Goal: Information Seeking & Learning: Find specific fact

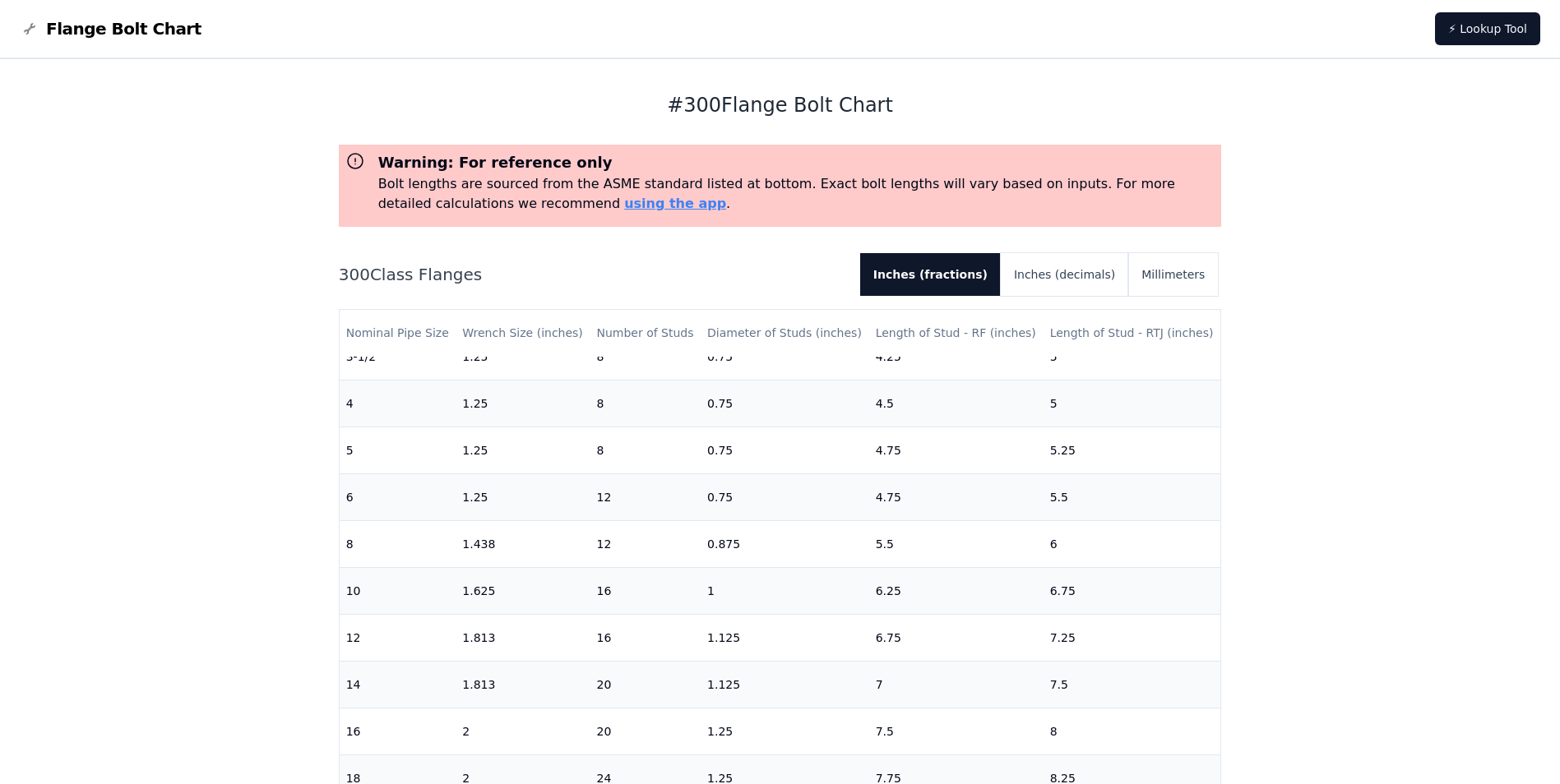
scroll to position [402, 0]
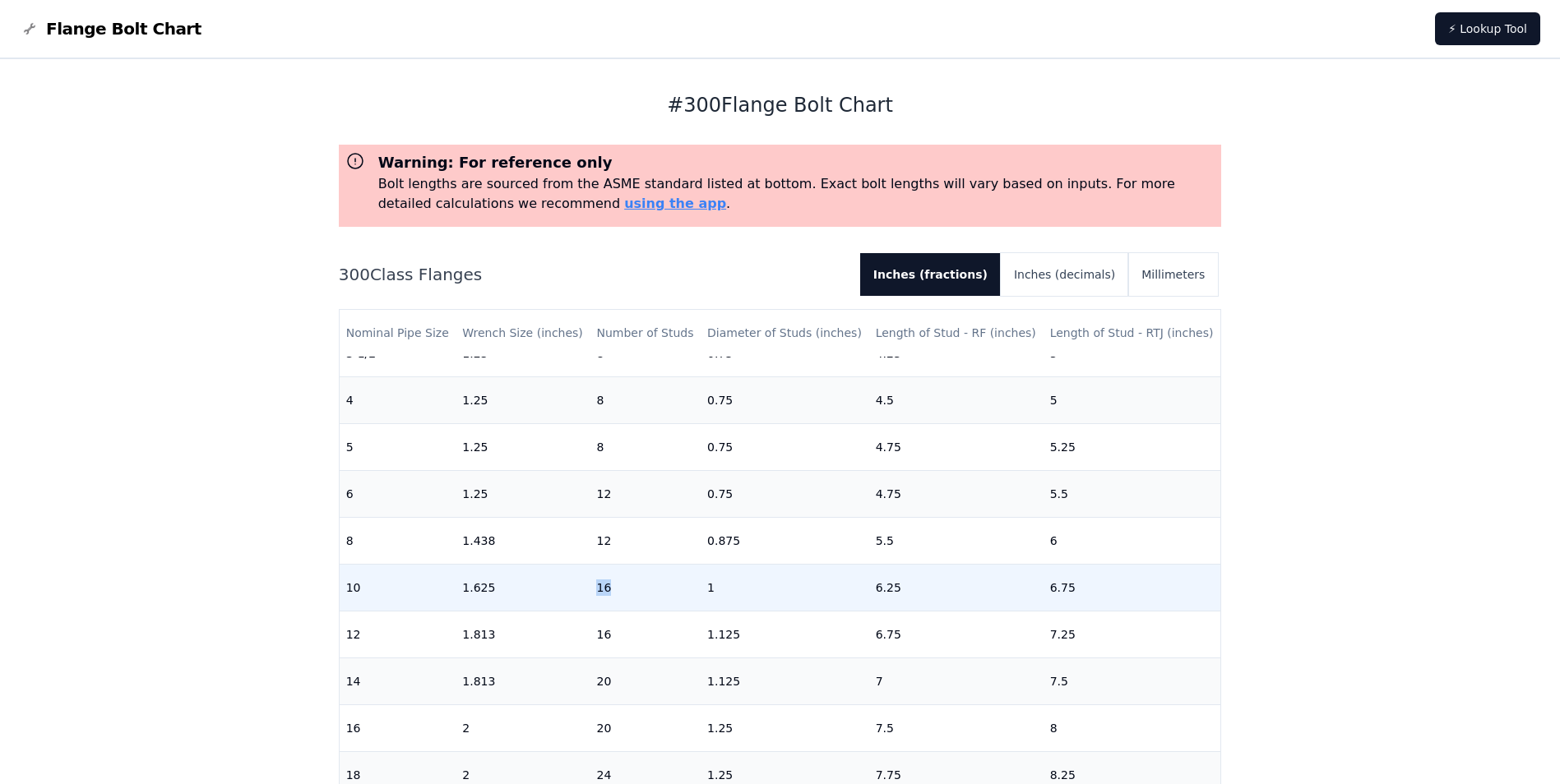
drag, startPoint x: 619, startPoint y: 593, endPoint x: 582, endPoint y: 592, distance: 37.0
click at [582, 592] on tr "10 1.625 16 1 6.25 6.75" at bounding box center [780, 588] width 882 height 47
drag, startPoint x: 582, startPoint y: 592, endPoint x: 646, endPoint y: 572, distance: 67.1
click at [646, 572] on td "16" at bounding box center [645, 588] width 111 height 47
drag, startPoint x: 723, startPoint y: 587, endPoint x: 686, endPoint y: 593, distance: 37.5
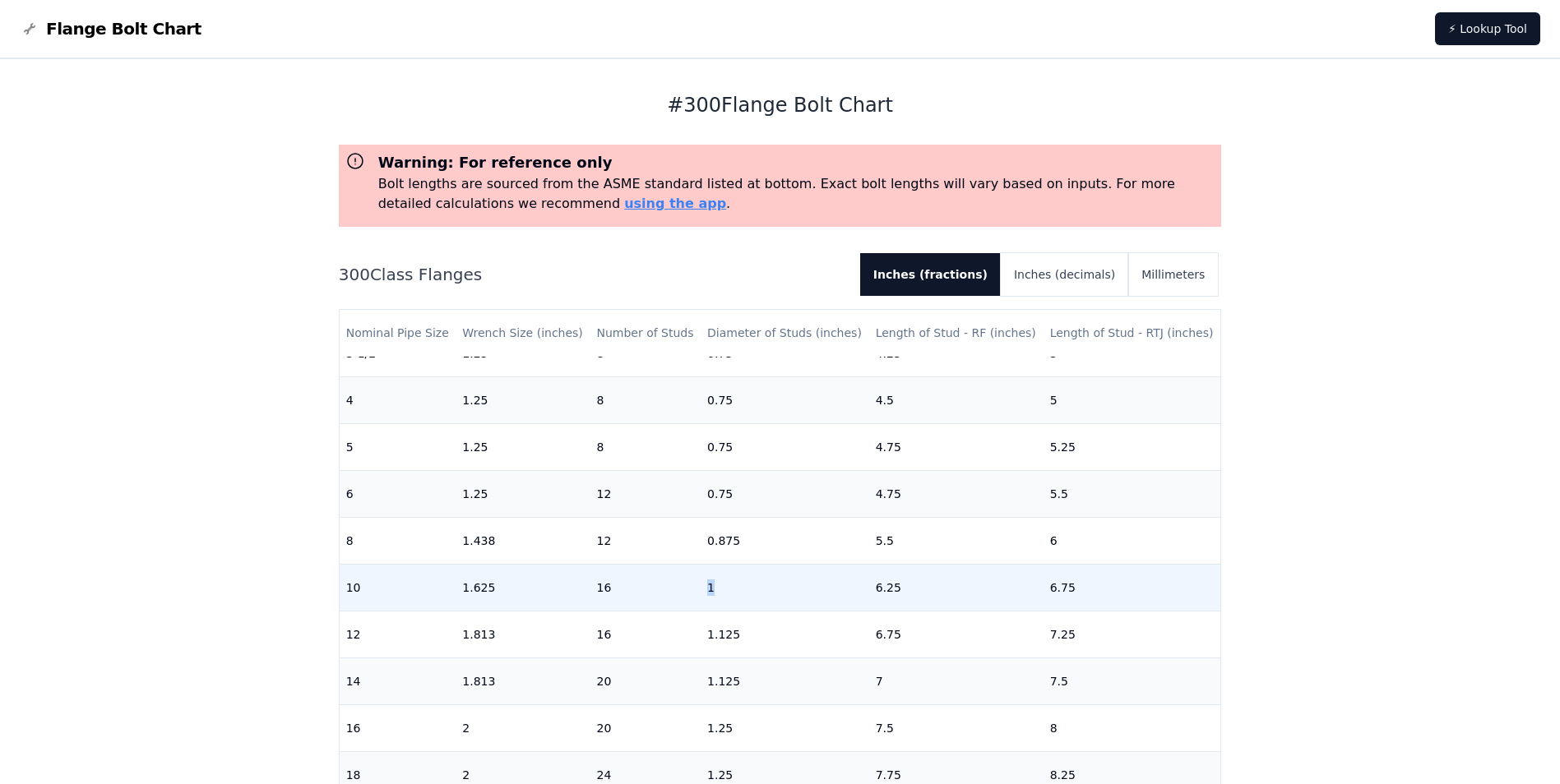
click at [686, 593] on tr "10 1.625 16 1 6.25 6.75" at bounding box center [780, 588] width 882 height 47
drag, startPoint x: 686, startPoint y: 593, endPoint x: 779, endPoint y: 590, distance: 93.0
click at [779, 590] on td "1" at bounding box center [785, 588] width 169 height 47
click at [362, 591] on td "10" at bounding box center [398, 588] width 117 height 47
drag, startPoint x: 353, startPoint y: 589, endPoint x: 1104, endPoint y: 573, distance: 751.2
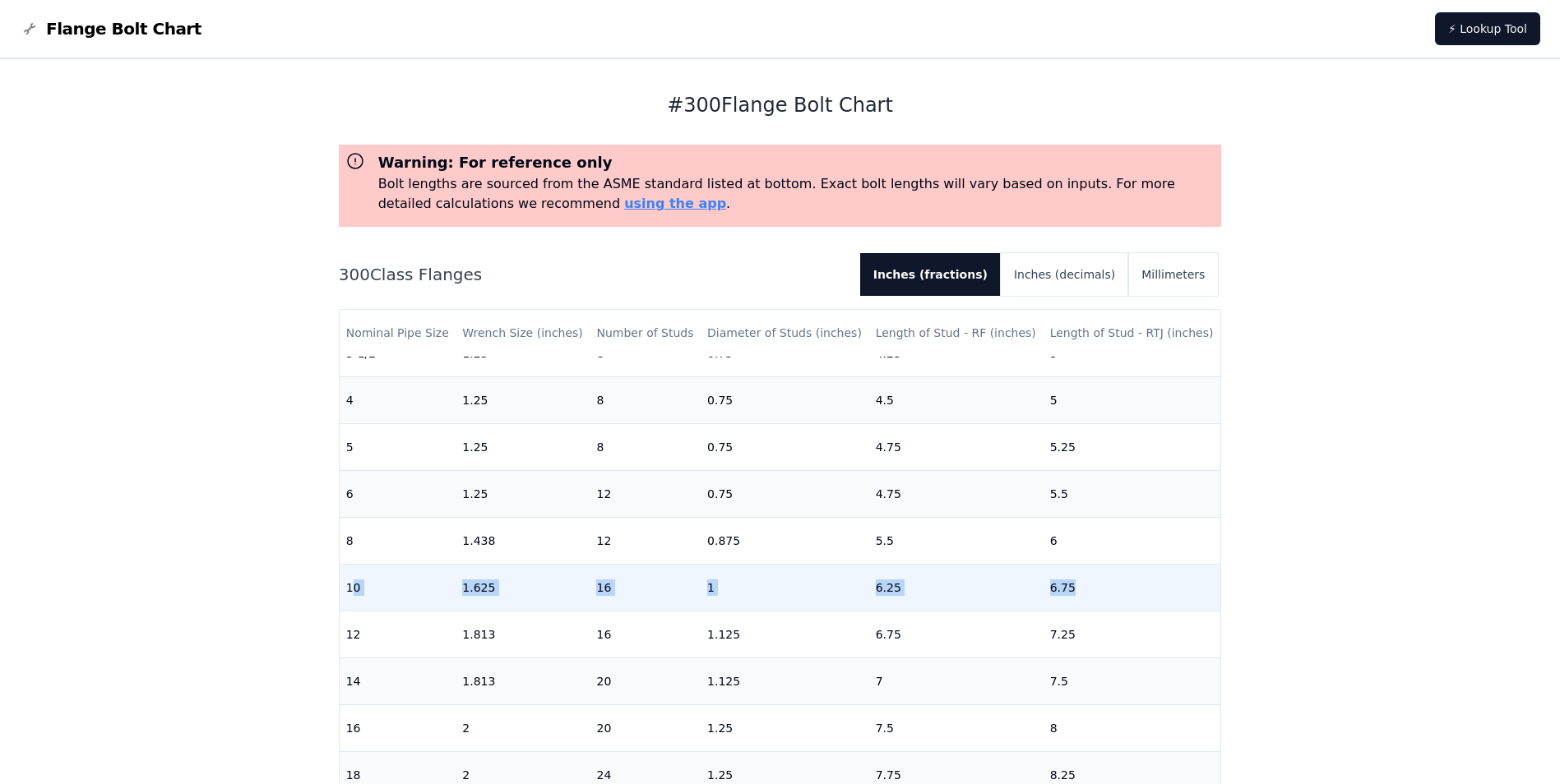
click at [1104, 573] on tr "10 1.625 16 1 6.25 6.75" at bounding box center [780, 588] width 882 height 47
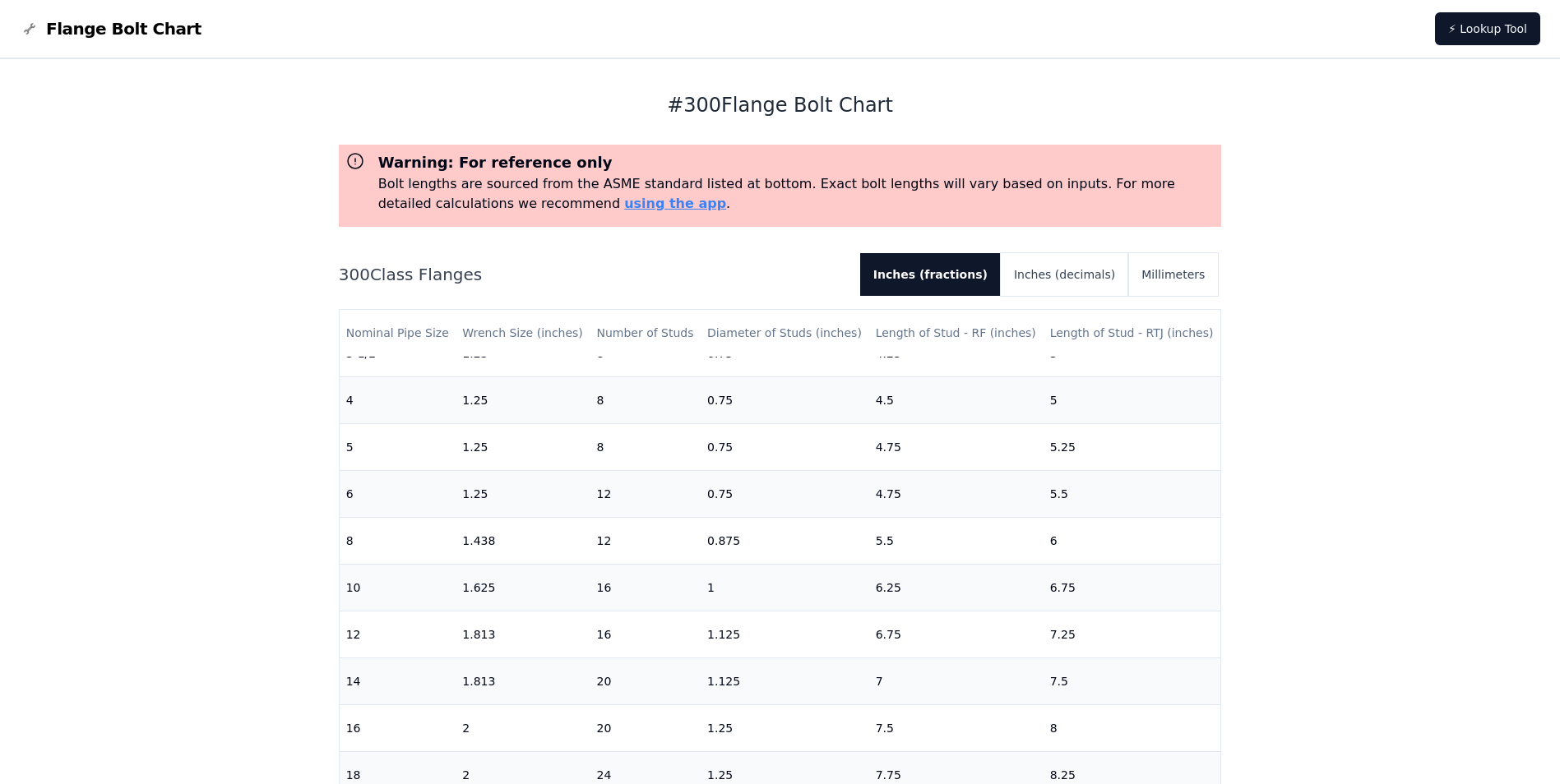
drag, startPoint x: 1104, startPoint y: 573, endPoint x: 1325, endPoint y: 509, distance: 230.1
click at [1325, 509] on div "# 300 Flange Bolt Chart Warning: For reference only Bolt lengths are sourced fr…" at bounding box center [780, 670] width 1560 height 1224
click at [1099, 261] on button "Inches (decimals)" at bounding box center [1065, 275] width 128 height 43
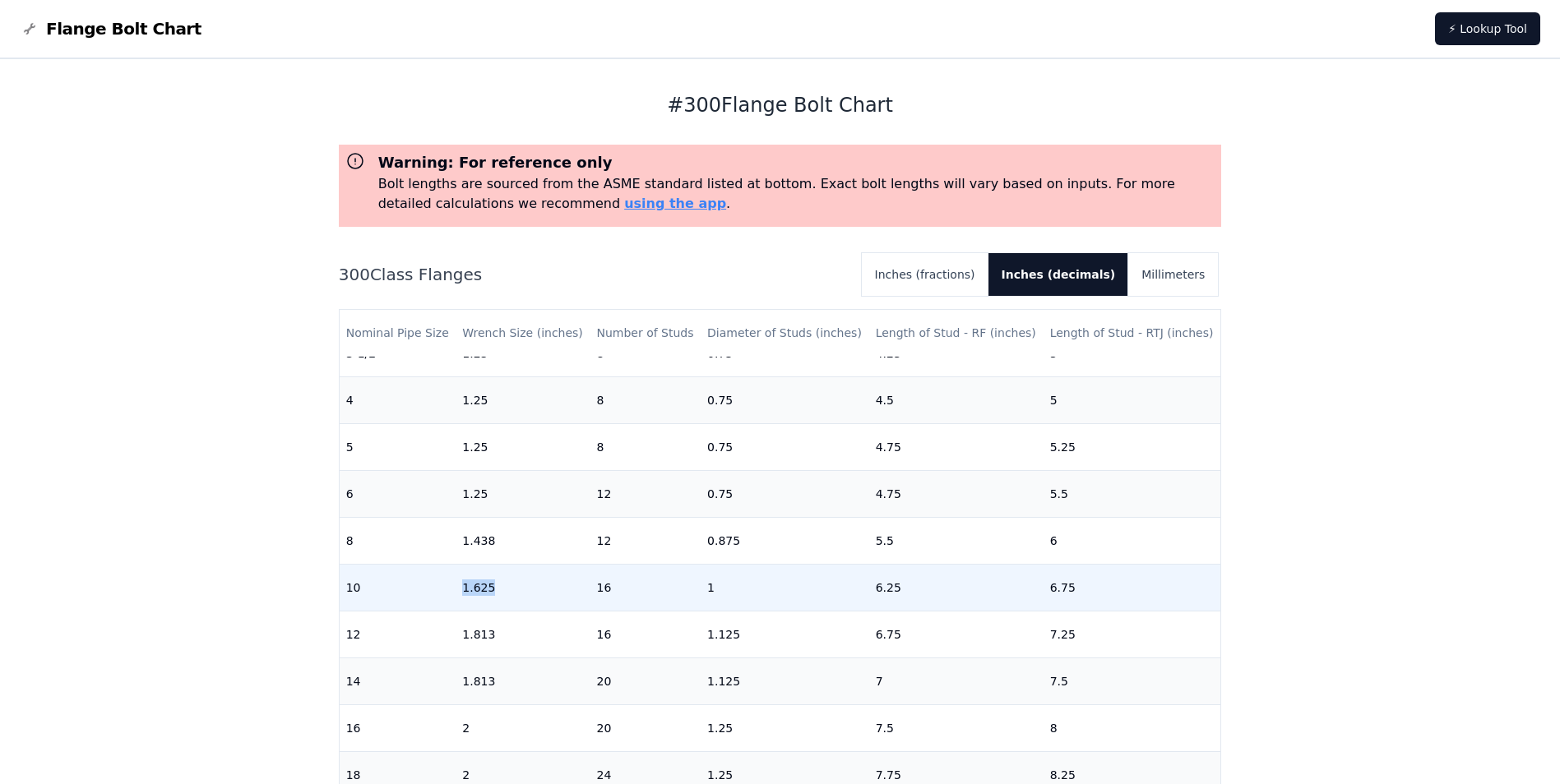
drag, startPoint x: 475, startPoint y: 604, endPoint x: 550, endPoint y: 597, distance: 75.3
click at [550, 597] on tr "10 1.625 16 1 6.25 6.75" at bounding box center [780, 588] width 882 height 47
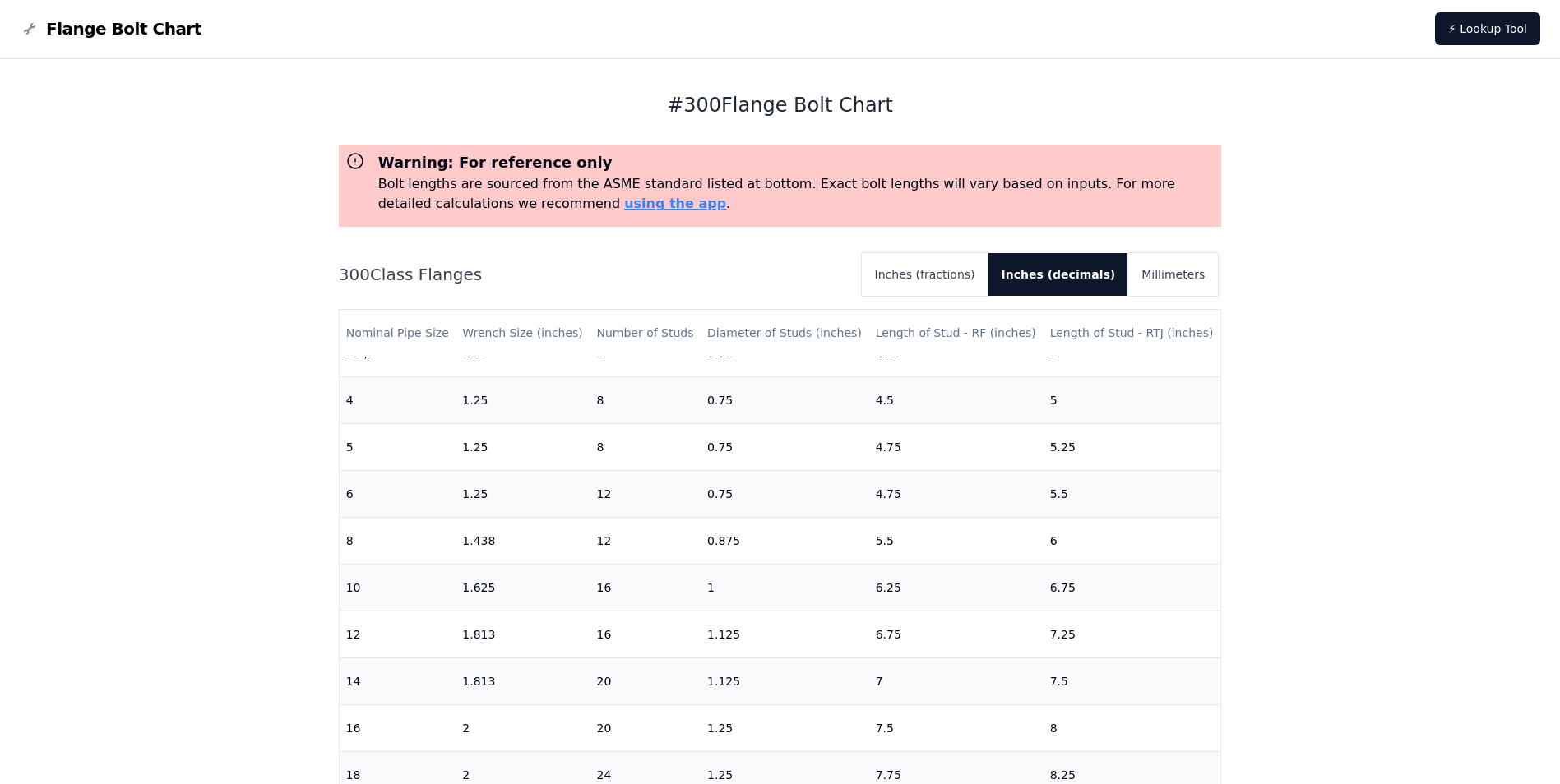
drag, startPoint x: 550, startPoint y: 597, endPoint x: 1391, endPoint y: 511, distance: 845.4
click at [1389, 514] on div "# 300 Flange Bolt Chart Warning: For reference only Bolt lengths are sourced fr…" at bounding box center [780, 670] width 1560 height 1224
